Goal: Information Seeking & Learning: Understand process/instructions

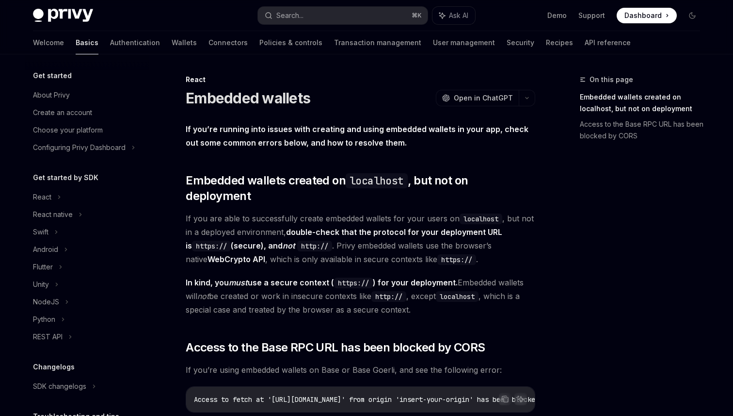
scroll to position [170, 0]
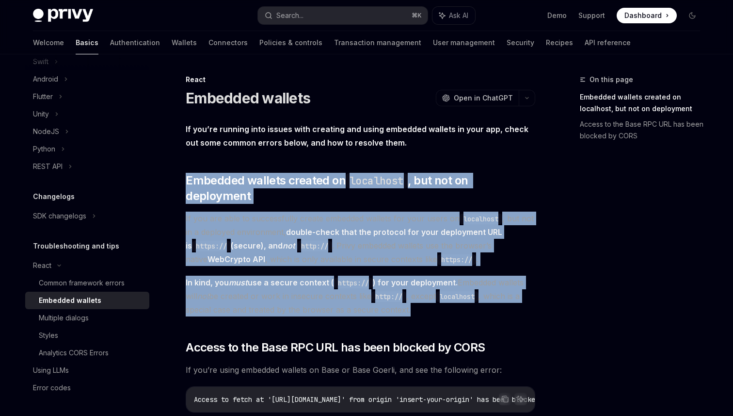
drag, startPoint x: 186, startPoint y: 178, endPoint x: 420, endPoint y: 294, distance: 260.5
click at [420, 294] on div "If you’re running into issues with creating and using embedded wallets in your …" at bounding box center [361, 339] width 350 height 434
copy div "Embedded wallets created on localhost , but not on deployment If you are able t…"
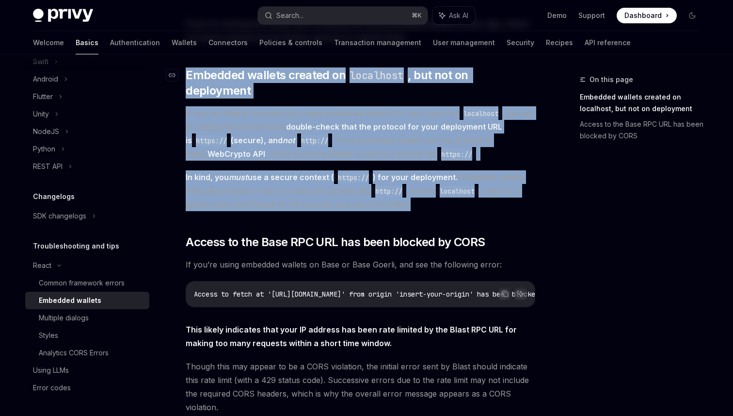
scroll to position [133, 0]
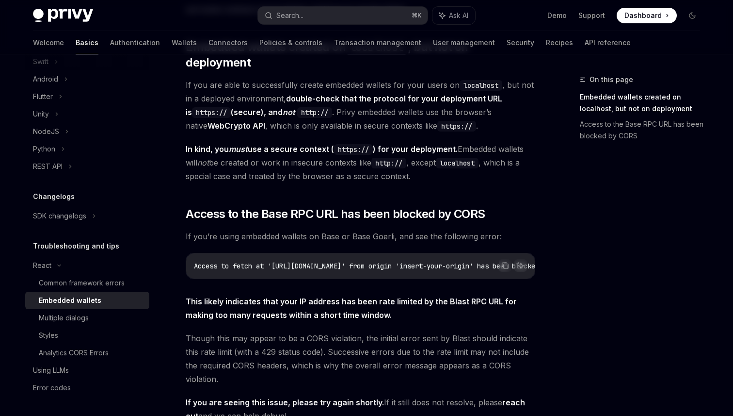
click at [404, 229] on span "If you’re using embedded wallets on Base or Base Goerli, and see the following …" at bounding box center [361, 236] width 350 height 14
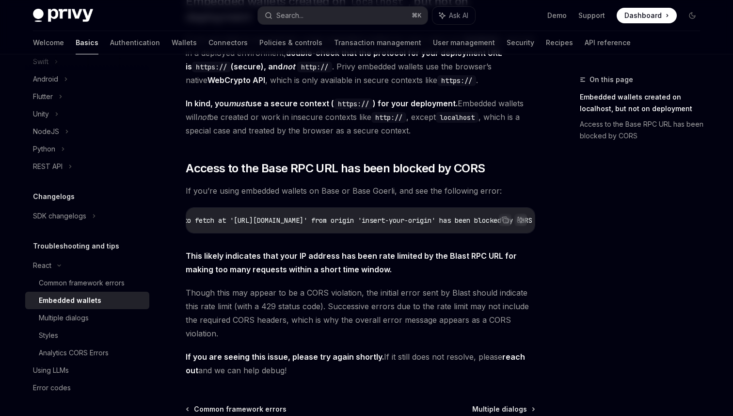
scroll to position [0, 0]
click at [406, 112] on code "http://" at bounding box center [389, 117] width 35 height 11
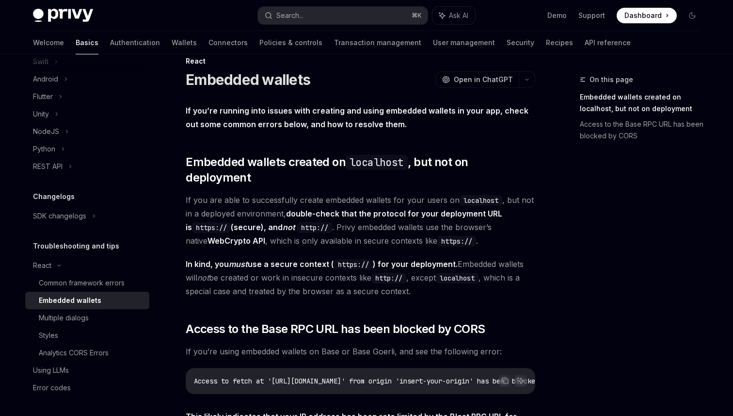
scroll to position [19, 0]
